Goal: Navigation & Orientation: Find specific page/section

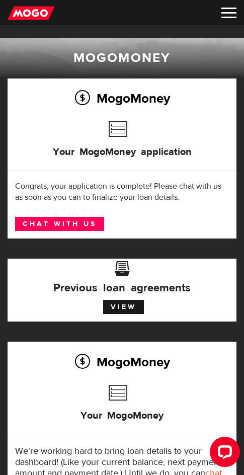
click at [223, 17] on img at bounding box center [228, 13] width 15 height 11
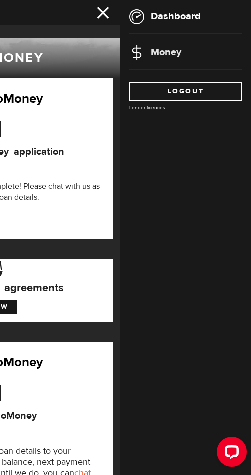
click at [170, 50] on link "Money" at bounding box center [155, 52] width 52 height 13
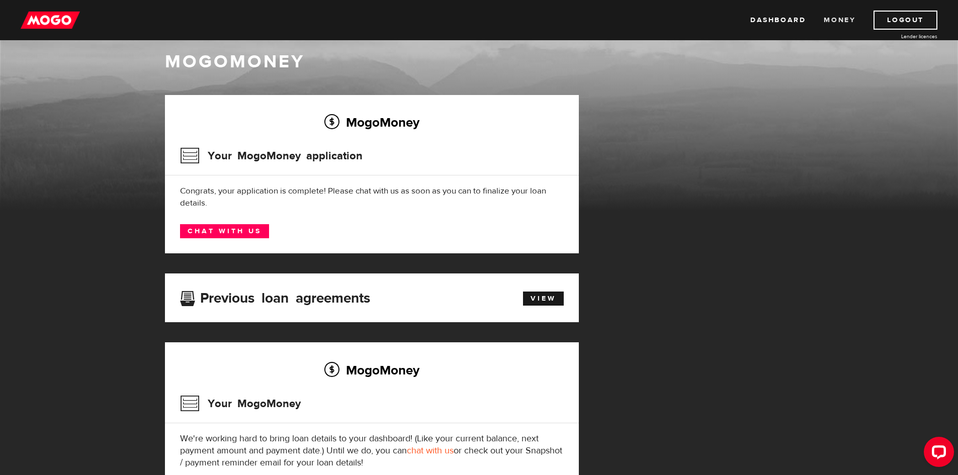
click at [251, 16] on link "Money" at bounding box center [839, 20] width 32 height 19
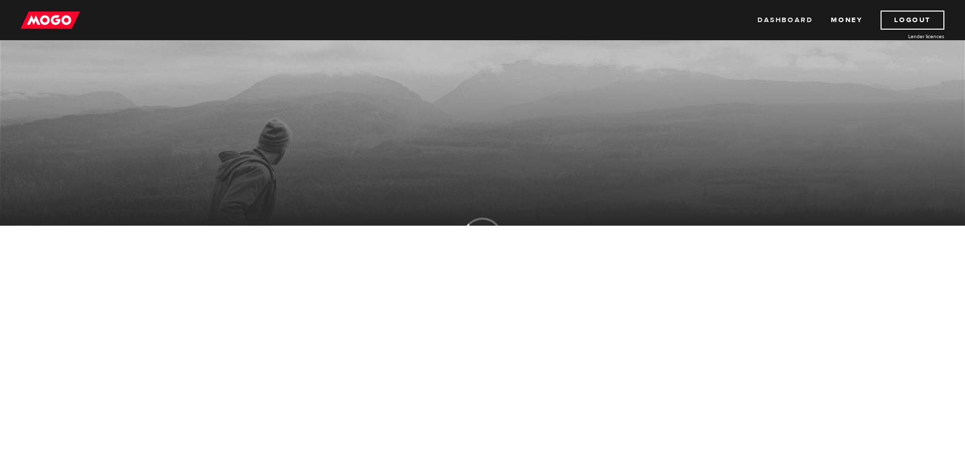
click at [789, 21] on link "Dashboard" at bounding box center [785, 20] width 55 height 19
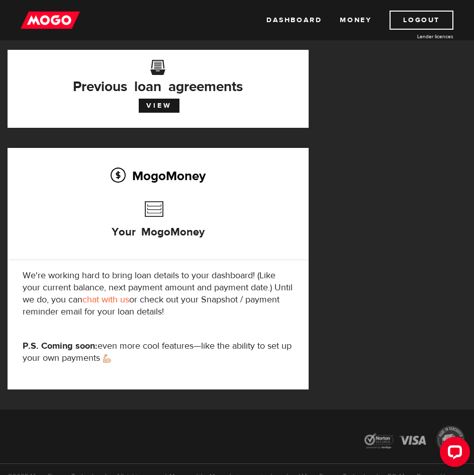
scroll to position [50, 0]
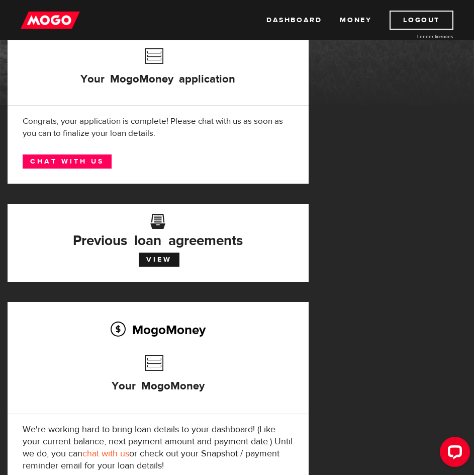
scroll to position [151, 0]
